Goal: Information Seeking & Learning: Learn about a topic

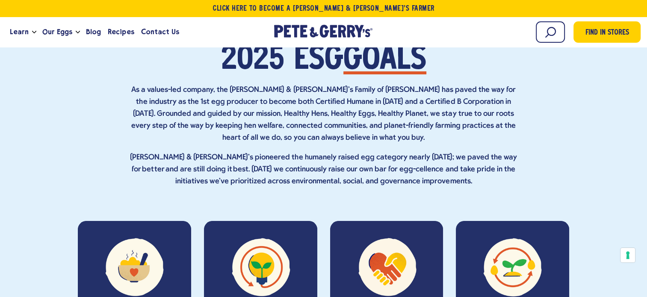
click at [0, 0] on input "Email Address" at bounding box center [0, 0] width 0 height 0
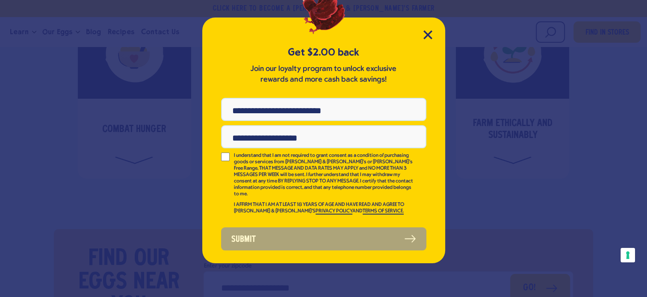
drag, startPoint x: 435, startPoint y: 30, endPoint x: 433, endPoint y: 34, distance: 4.4
click at [435, 31] on div "Get $2.00 back Join our loyalty program to unlock exclusive rewards and more ca…" at bounding box center [323, 141] width 243 height 246
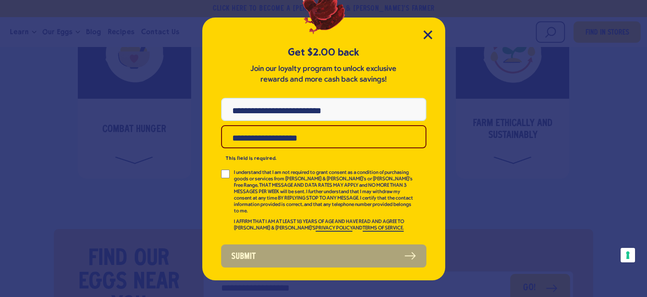
click at [425, 42] on div "Get $2.00 back Join our loyalty program to unlock exclusive rewards and more ca…" at bounding box center [323, 149] width 243 height 263
click at [427, 33] on icon "Close Modal" at bounding box center [428, 34] width 9 height 9
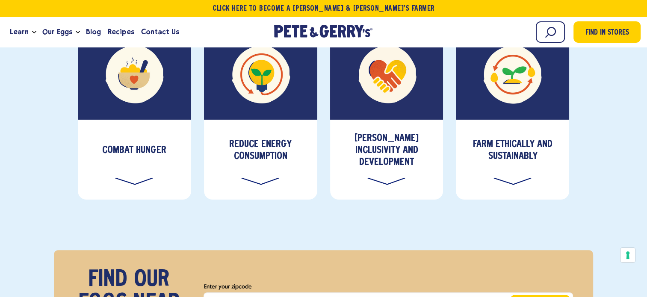
scroll to position [214, 0]
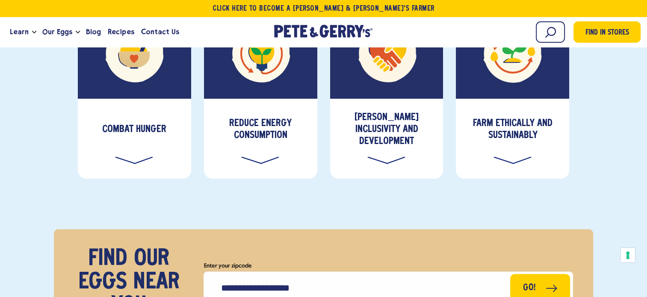
click at [399, 147] on div "[PERSON_NAME] Inclusivity and Development" at bounding box center [386, 139] width 113 height 80
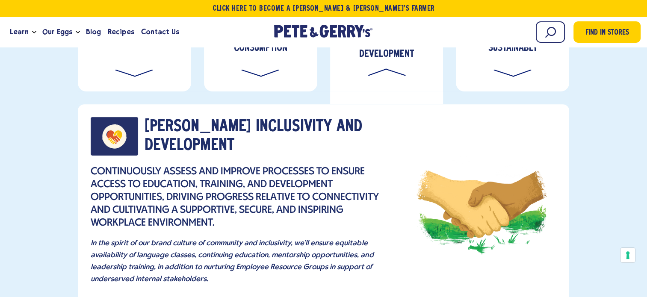
scroll to position [300, 0]
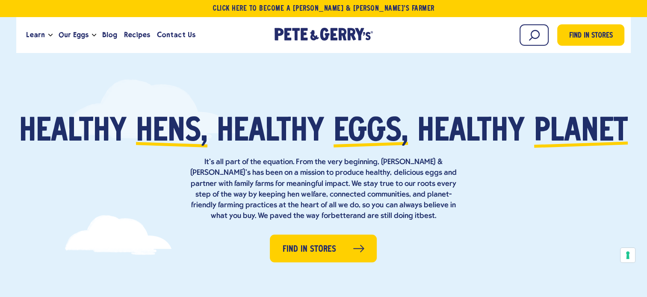
scroll to position [257, 0]
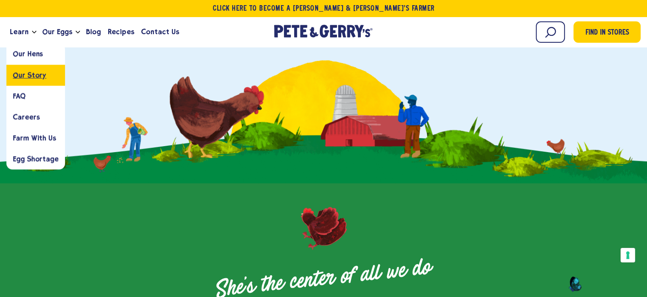
click at [37, 77] on span "Our Story" at bounding box center [29, 75] width 33 height 8
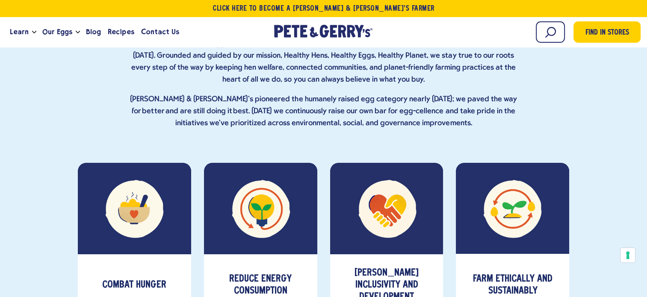
scroll to position [3081, 0]
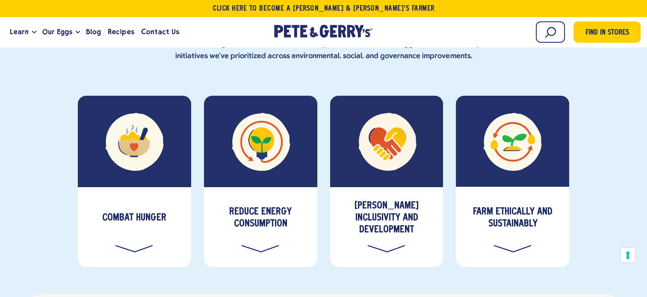
click at [364, 200] on h3 "Foster Inclusivity and Development" at bounding box center [387, 218] width 101 height 36
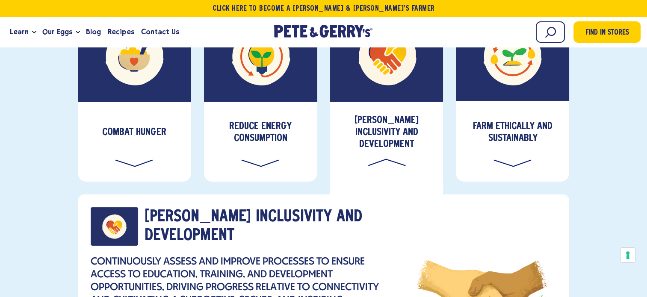
scroll to position [3209, 0]
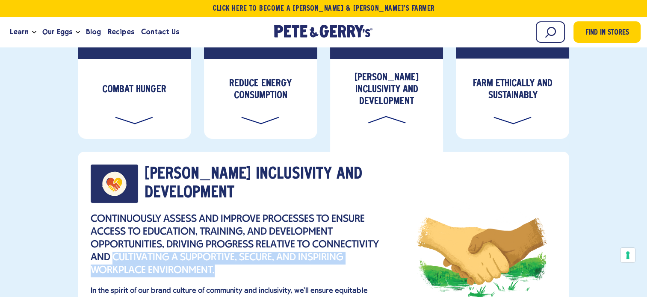
drag, startPoint x: 114, startPoint y: 164, endPoint x: 226, endPoint y: 181, distance: 113.4
click at [226, 214] on p "Continuously assess and improve processes to ensure access to education, traini…" at bounding box center [242, 246] width 303 height 64
copy p "cultivating a supportive, secure, and inspiring workplace environment."
